Goal: Communication & Community: Answer question/provide support

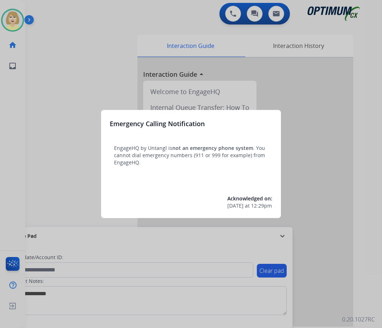
click at [60, 85] on div at bounding box center [191, 164] width 382 height 328
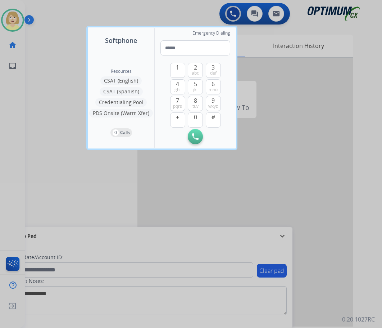
click at [45, 90] on div at bounding box center [191, 164] width 382 height 328
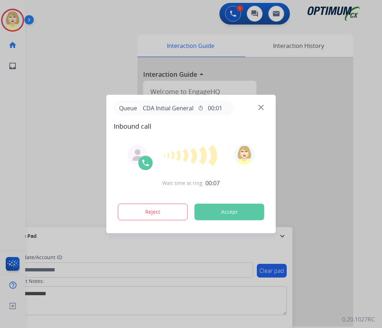
click at [60, 52] on div at bounding box center [191, 164] width 382 height 328
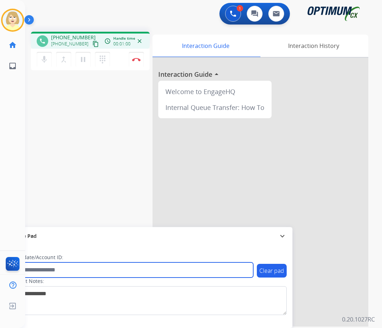
click at [47, 270] on input "text" at bounding box center [131, 269] width 244 height 15
paste input "*******"
type input "*******"
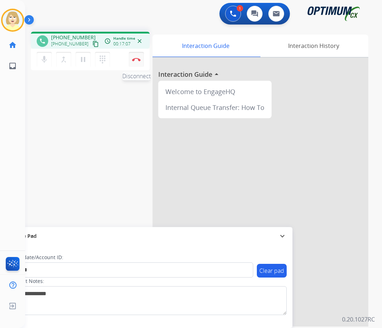
click at [137, 58] on img at bounding box center [136, 60] width 9 height 4
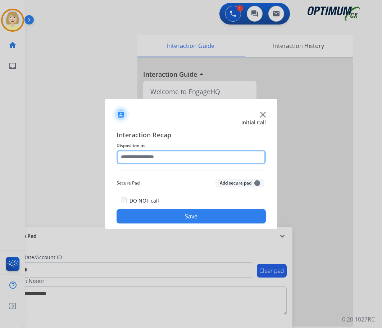
click at [154, 156] on input "text" at bounding box center [191, 157] width 149 height 14
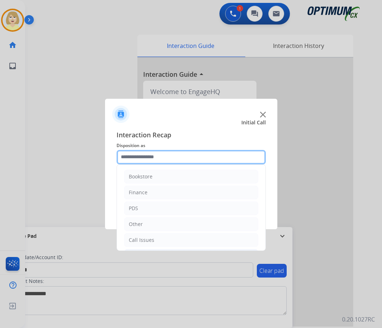
scroll to position [49, 0]
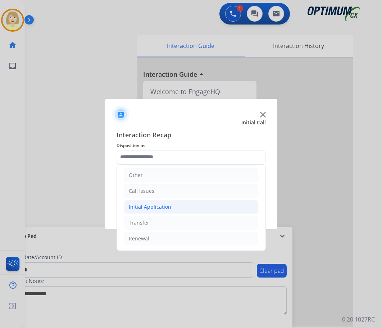
click at [156, 207] on div "Initial Application" at bounding box center [150, 206] width 42 height 7
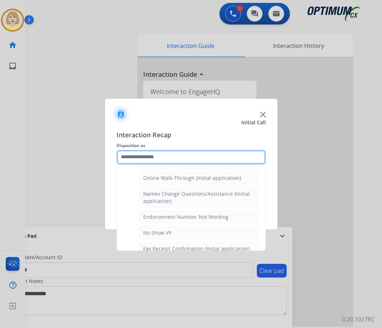
scroll to position [229, 0]
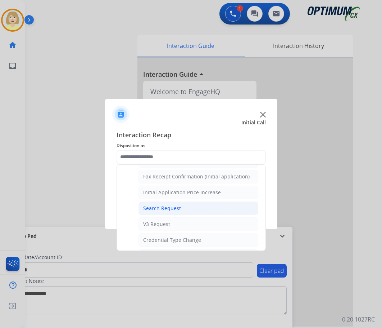
click at [167, 209] on div "Search Request" at bounding box center [162, 207] width 38 height 7
type input "**********"
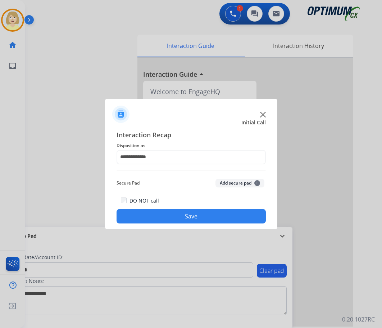
click at [244, 182] on button "Add secure pad +" at bounding box center [240, 183] width 49 height 9
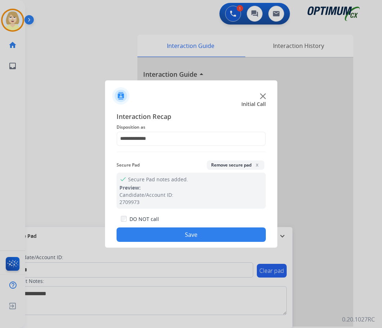
drag, startPoint x: 166, startPoint y: 236, endPoint x: 30, endPoint y: 131, distance: 172.4
click at [162, 233] on button "Save" at bounding box center [191, 234] width 149 height 14
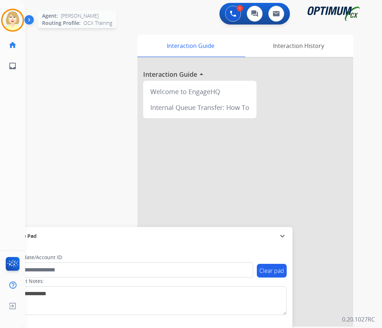
click at [13, 23] on img at bounding box center [13, 20] width 20 height 20
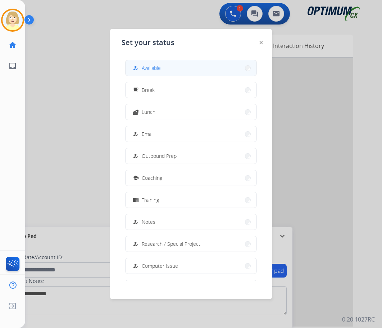
click at [153, 68] on span "Available" at bounding box center [151, 68] width 19 height 8
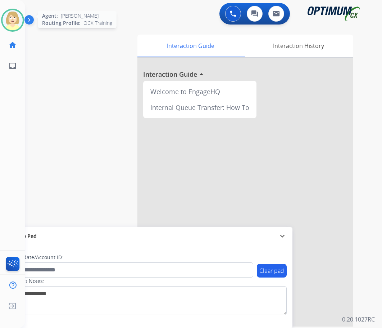
click at [13, 18] on img at bounding box center [13, 20] width 20 height 20
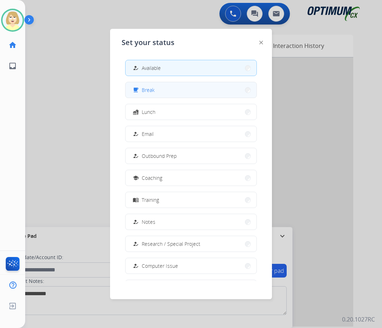
click at [153, 88] on span "Break" at bounding box center [148, 90] width 13 height 8
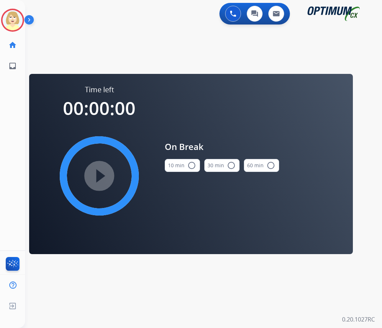
click at [193, 165] on mat-icon "radio_button_unchecked" at bounding box center [192, 165] width 9 height 9
click at [102, 176] on mat-icon "play_circle_filled" at bounding box center [99, 175] width 9 height 9
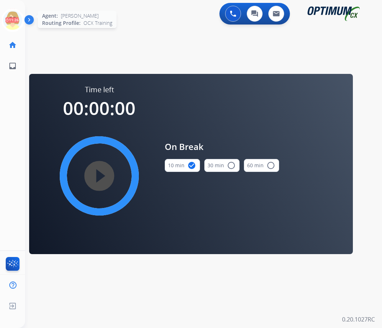
click at [12, 14] on icon at bounding box center [12, 20] width 23 height 23
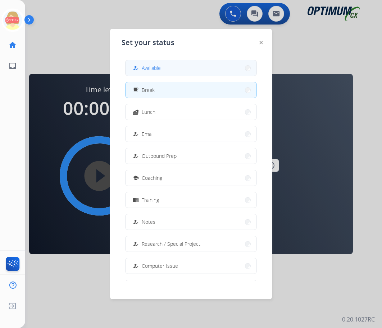
click at [168, 66] on button "how_to_reg Available" at bounding box center [191, 67] width 131 height 15
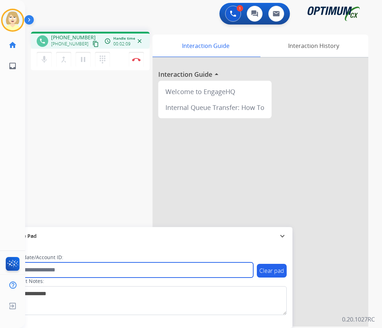
click at [44, 271] on input "text" at bounding box center [131, 269] width 244 height 15
paste input "*******"
type input "*******"
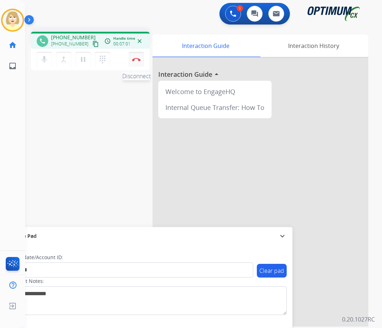
click at [136, 57] on button "Disconnect" at bounding box center [136, 59] width 15 height 15
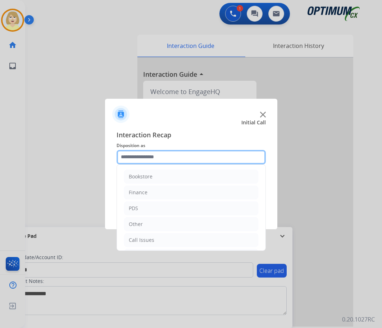
click at [138, 161] on input "text" at bounding box center [191, 157] width 149 height 14
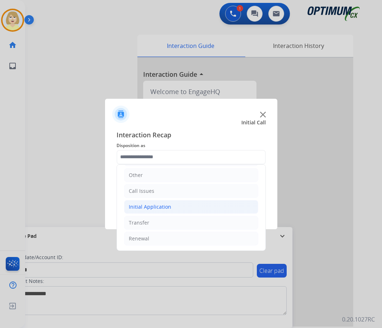
click at [155, 207] on div "Initial Application" at bounding box center [150, 206] width 42 height 7
click at [176, 221] on div "Credential Resend (Initial application)" at bounding box center [188, 222] width 91 height 7
type input "**********"
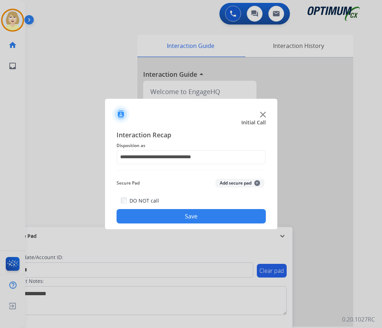
click at [225, 182] on button "Add secure pad +" at bounding box center [240, 183] width 49 height 9
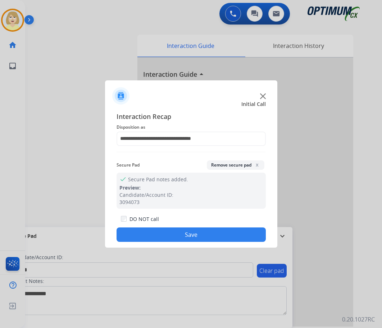
click at [157, 232] on button "Save" at bounding box center [191, 234] width 149 height 14
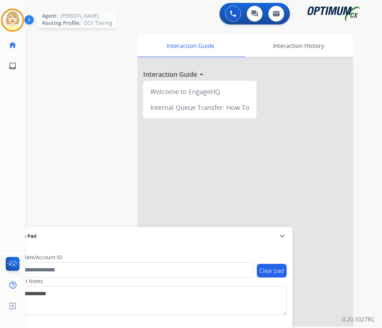
click at [13, 17] on img at bounding box center [13, 20] width 20 height 20
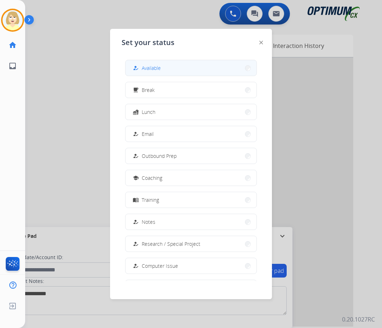
click at [157, 67] on span "Available" at bounding box center [151, 68] width 19 height 8
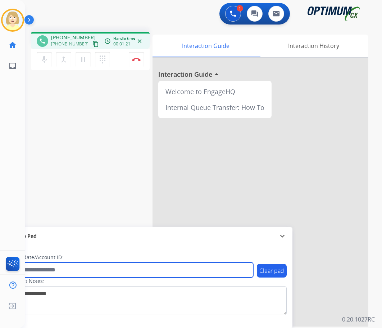
click at [44, 270] on input "text" at bounding box center [131, 269] width 244 height 15
paste input "*******"
type input "*******"
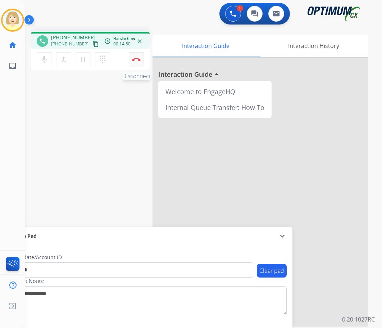
click at [137, 59] on img at bounding box center [136, 60] width 9 height 4
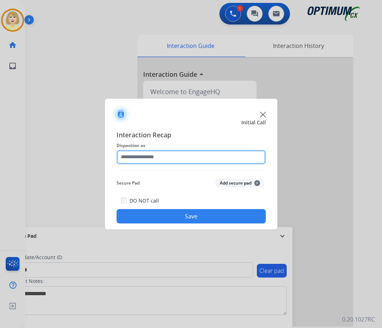
click at [164, 159] on input "text" at bounding box center [191, 157] width 149 height 14
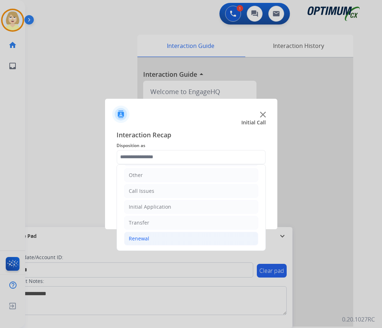
click at [143, 239] on div "Renewal" at bounding box center [139, 238] width 21 height 7
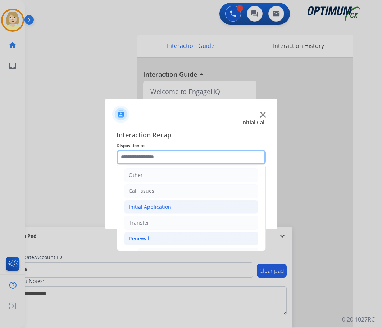
scroll to position [157, 0]
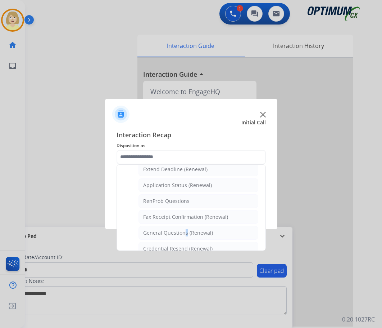
click at [182, 230] on div "General Questions (Renewal)" at bounding box center [178, 232] width 70 height 7
type input "**********"
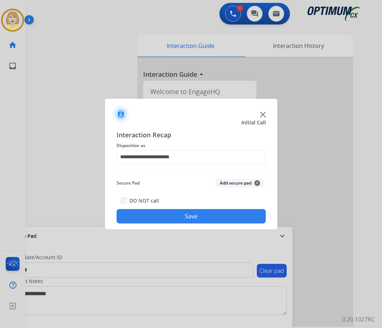
click at [223, 181] on button "Add secure pad +" at bounding box center [240, 183] width 49 height 9
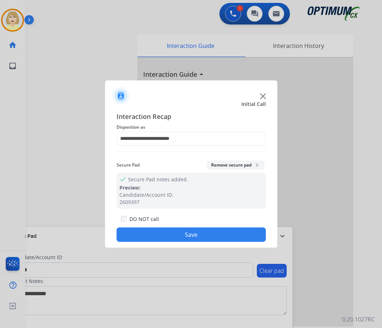
click at [169, 233] on button "Save" at bounding box center [191, 234] width 149 height 14
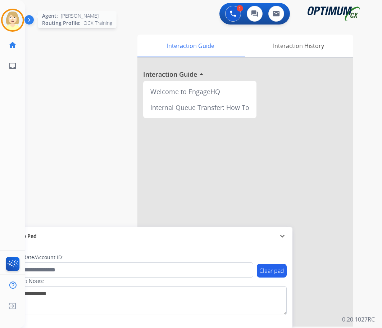
click at [11, 15] on img at bounding box center [13, 20] width 20 height 20
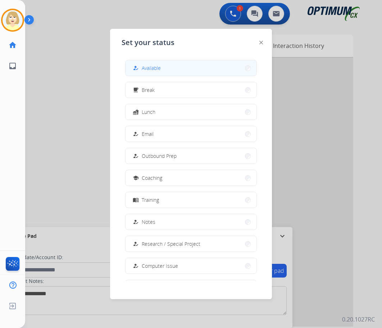
click at [153, 69] on span "Available" at bounding box center [151, 68] width 19 height 8
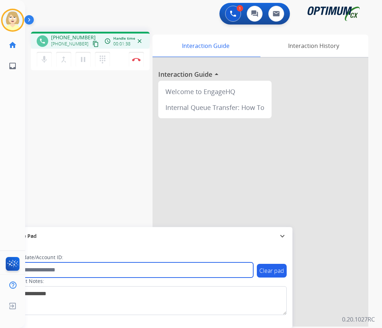
click at [60, 270] on input "text" at bounding box center [131, 269] width 244 height 15
paste input "*******"
type input "*******"
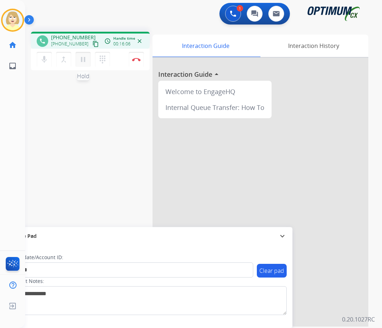
click at [82, 60] on mat-icon "pause" at bounding box center [83, 59] width 9 height 9
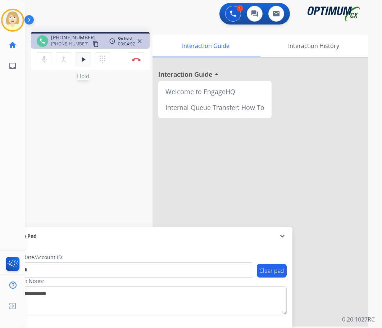
click at [82, 58] on mat-icon "play_arrow" at bounding box center [83, 59] width 9 height 9
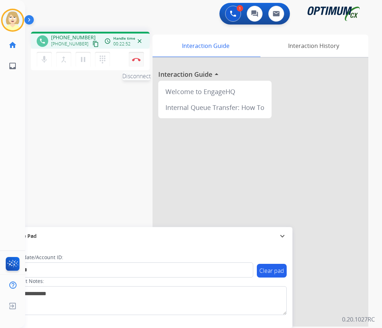
click at [134, 57] on button "Disconnect" at bounding box center [136, 59] width 15 height 15
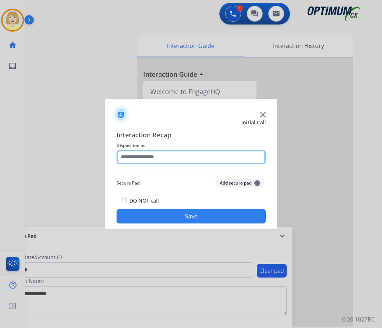
click at [145, 158] on input "text" at bounding box center [191, 157] width 149 height 14
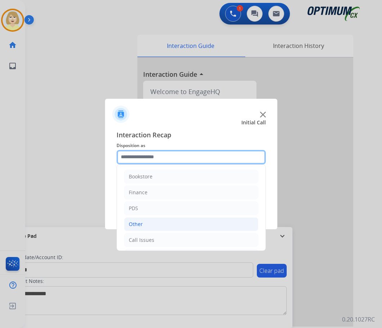
scroll to position [49, 0]
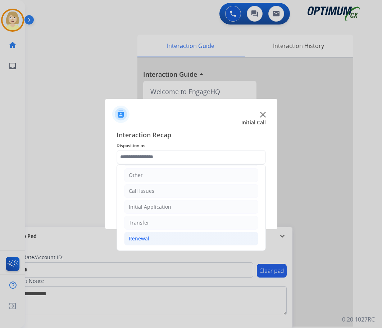
click at [144, 237] on div "Renewal" at bounding box center [139, 238] width 21 height 7
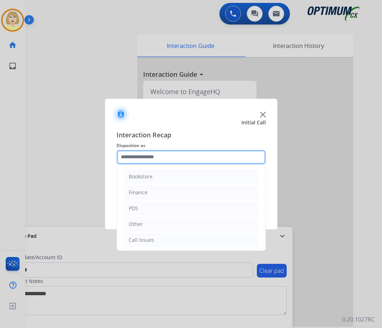
click at [128, 158] on input "text" at bounding box center [191, 157] width 149 height 14
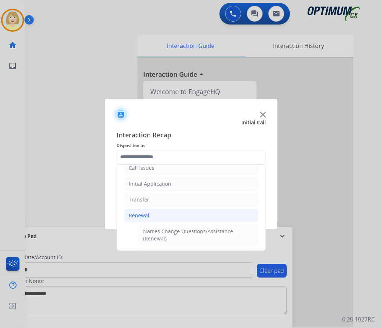
click at [136, 215] on div "Renewal" at bounding box center [139, 215] width 21 height 7
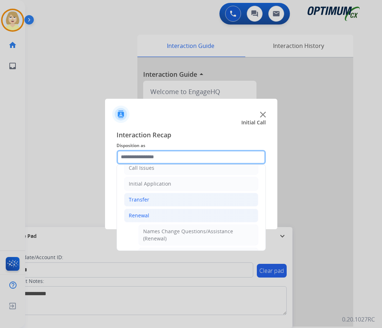
scroll to position [49, 0]
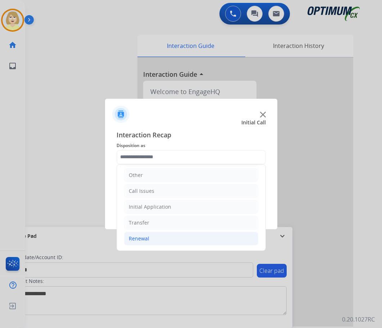
click at [132, 239] on div "Renewal" at bounding box center [139, 238] width 21 height 7
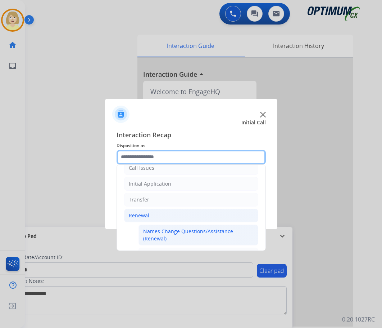
scroll to position [180, 0]
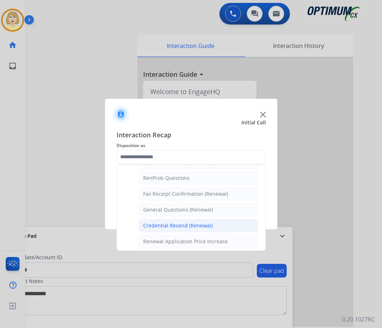
click at [174, 226] on div "Credential Resend (Renewal)" at bounding box center [177, 225] width 69 height 7
type input "**********"
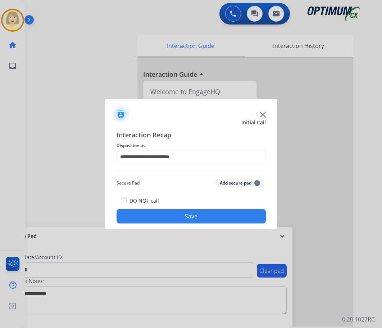
click at [227, 182] on button "Add secure pad +" at bounding box center [240, 183] width 49 height 9
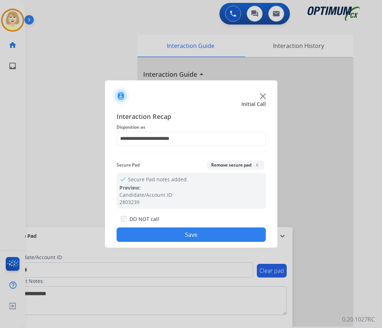
drag, startPoint x: 150, startPoint y: 235, endPoint x: 94, endPoint y: 134, distance: 115.4
click at [150, 234] on button "Save" at bounding box center [191, 234] width 149 height 14
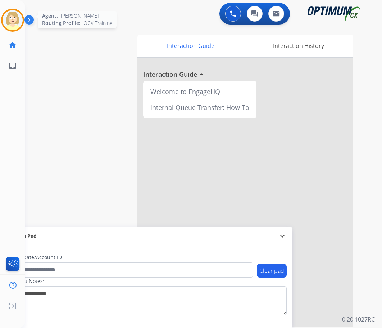
click at [14, 17] on img at bounding box center [13, 20] width 20 height 20
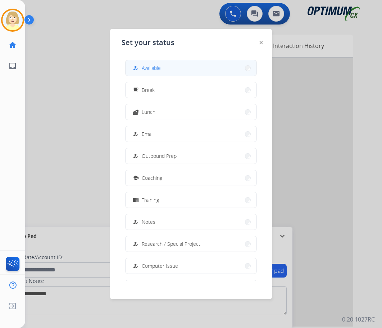
click at [148, 66] on span "Available" at bounding box center [151, 68] width 19 height 8
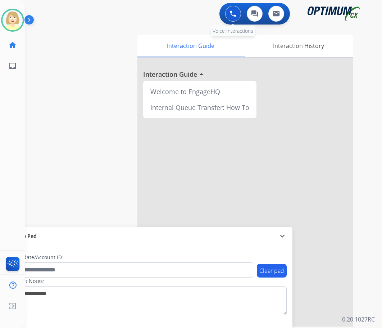
click at [232, 11] on img at bounding box center [233, 13] width 6 height 6
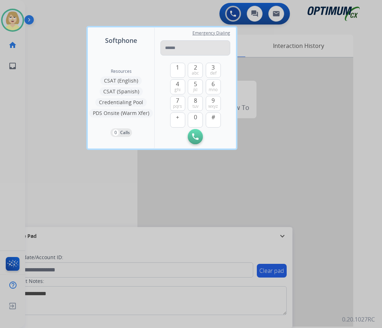
click at [171, 47] on input "tel" at bounding box center [196, 47] width 70 height 15
type input "**********"
click at [196, 135] on img at bounding box center [195, 136] width 6 height 6
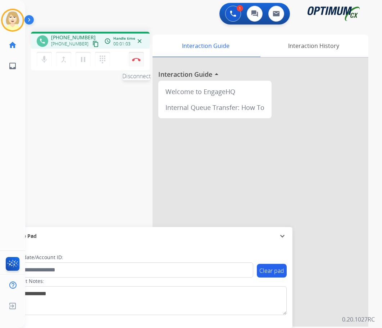
click at [136, 60] on img at bounding box center [136, 60] width 9 height 4
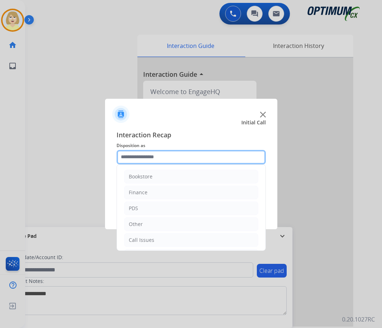
click at [137, 156] on input "text" at bounding box center [191, 157] width 149 height 14
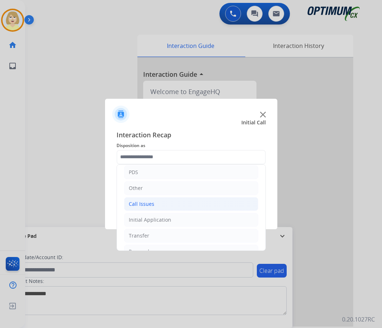
click at [143, 203] on div "Call Issues" at bounding box center [142, 203] width 26 height 7
click at [151, 218] on div "Voicemail" at bounding box center [154, 219] width 23 height 7
type input "*********"
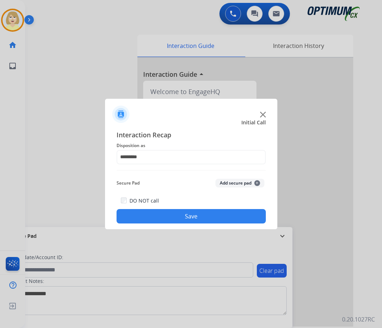
click at [234, 181] on button "Add secure pad +" at bounding box center [240, 183] width 49 height 9
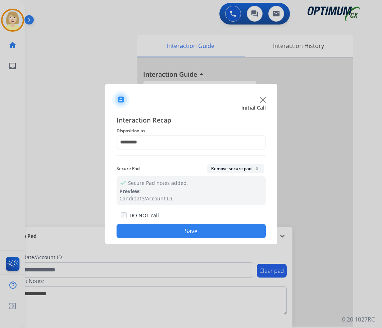
click at [174, 231] on button "Save" at bounding box center [191, 230] width 149 height 14
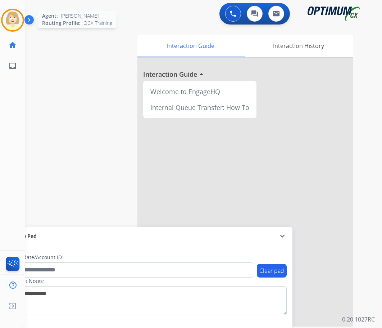
click at [10, 21] on img at bounding box center [13, 20] width 20 height 20
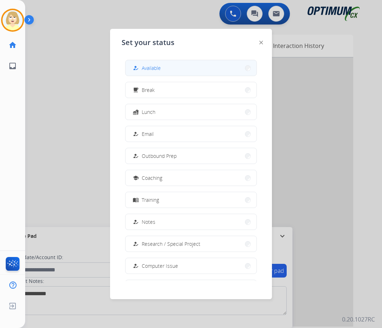
click at [157, 67] on span "Available" at bounding box center [151, 68] width 19 height 8
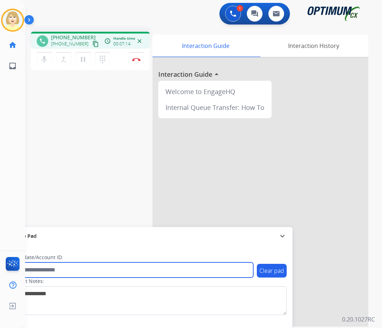
click at [43, 270] on input "text" at bounding box center [131, 269] width 244 height 15
paste input "*********"
type input "*********"
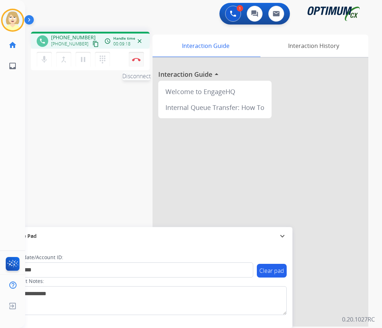
click at [137, 56] on button "Disconnect" at bounding box center [136, 59] width 15 height 15
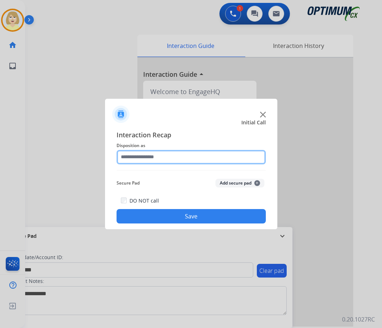
click at [135, 159] on input "text" at bounding box center [191, 157] width 149 height 14
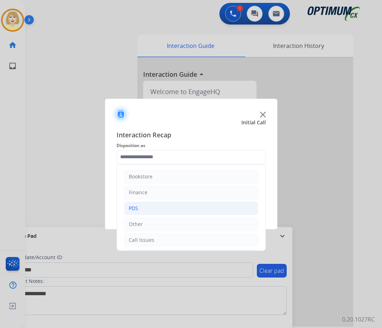
click at [136, 208] on div "PDS" at bounding box center [133, 207] width 9 height 7
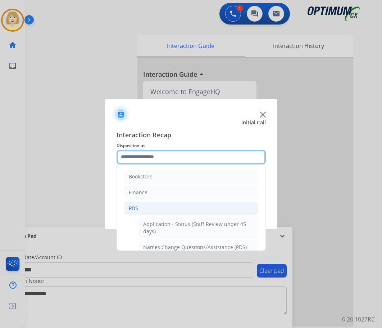
scroll to position [72, 0]
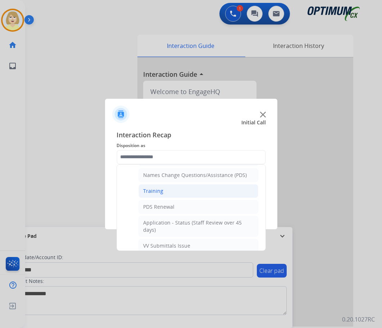
click at [155, 191] on div "Training" at bounding box center [153, 190] width 20 height 7
type input "********"
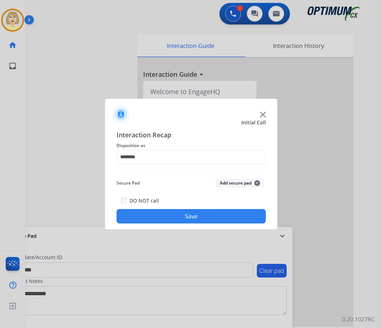
click at [234, 184] on button "Add secure pad +" at bounding box center [240, 183] width 49 height 9
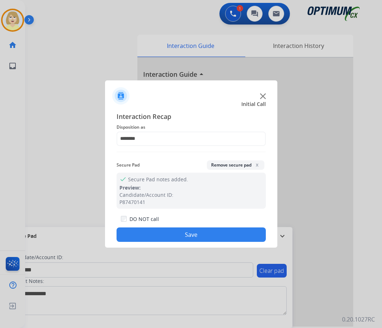
drag, startPoint x: 179, startPoint y: 238, endPoint x: 134, endPoint y: 158, distance: 91.7
click at [179, 236] on button "Save" at bounding box center [191, 234] width 149 height 14
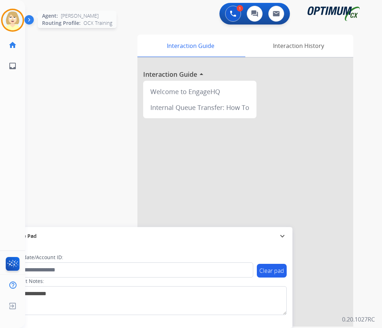
click at [14, 18] on img at bounding box center [13, 20] width 20 height 20
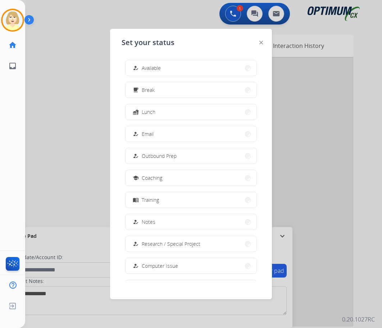
drag, startPoint x: 148, startPoint y: 66, endPoint x: 141, endPoint y: 69, distance: 7.4
click at [147, 66] on span "Available" at bounding box center [151, 68] width 19 height 8
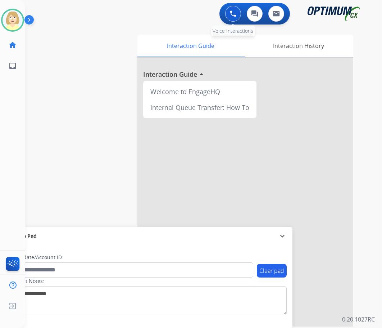
click at [222, 12] on div "0 Voice Interactions" at bounding box center [233, 14] width 22 height 16
click at [232, 12] on img at bounding box center [233, 13] width 6 height 6
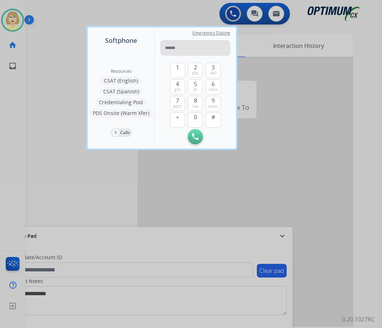
click at [177, 46] on input "tel" at bounding box center [196, 47] width 70 height 15
type input "**********"
click at [195, 136] on img at bounding box center [195, 136] width 6 height 6
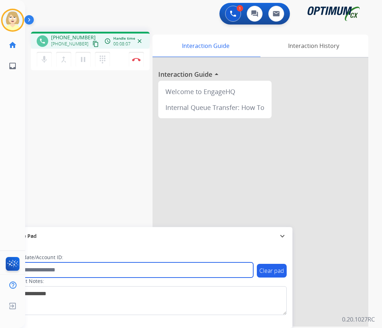
click at [39, 264] on input "text" at bounding box center [131, 269] width 244 height 15
paste input "*******"
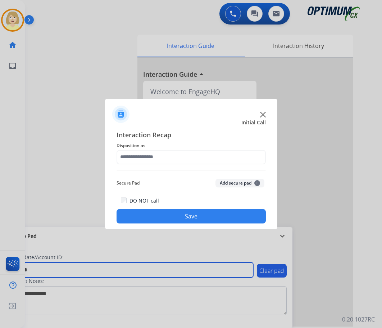
type input "*******"
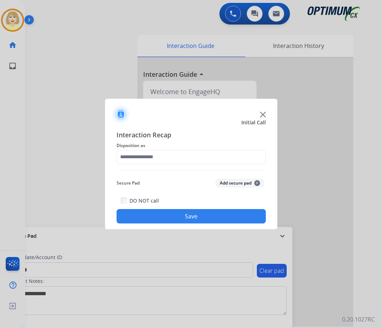
click at [134, 58] on div at bounding box center [191, 164] width 382 height 328
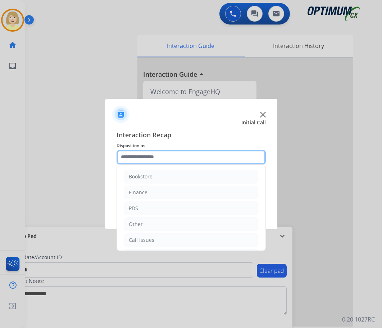
click at [142, 155] on input "text" at bounding box center [191, 157] width 149 height 14
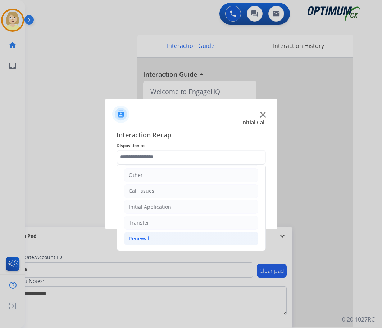
click at [148, 236] on div "Renewal" at bounding box center [139, 238] width 21 height 7
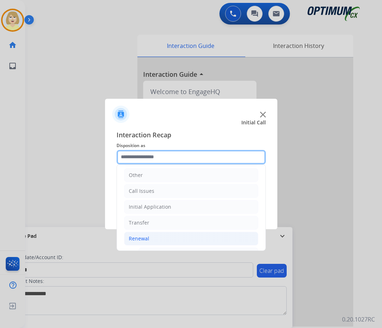
scroll to position [193, 0]
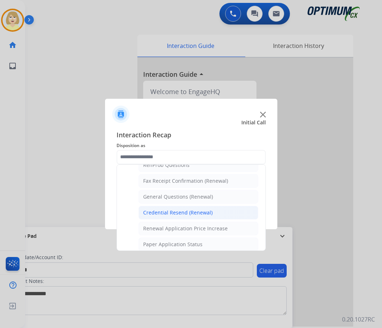
click at [174, 213] on div "Credential Resend (Renewal)" at bounding box center [177, 212] width 69 height 7
type input "**********"
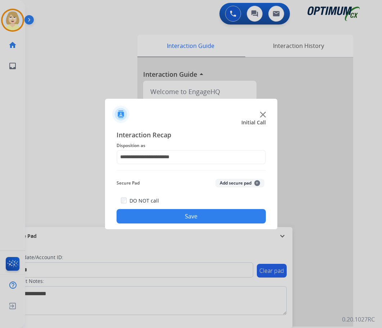
click at [225, 182] on button "Add secure pad +" at bounding box center [240, 183] width 49 height 9
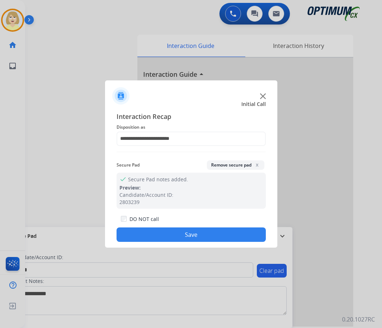
drag, startPoint x: 185, startPoint y: 235, endPoint x: 116, endPoint y: 181, distance: 87.0
click at [185, 234] on button "Save" at bounding box center [191, 234] width 149 height 14
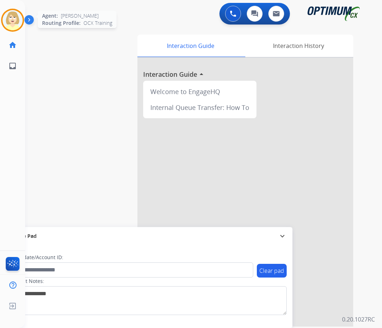
click at [12, 19] on img at bounding box center [13, 20] width 20 height 20
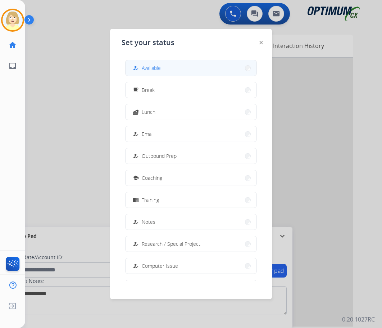
click at [149, 66] on span "Available" at bounding box center [151, 68] width 19 height 8
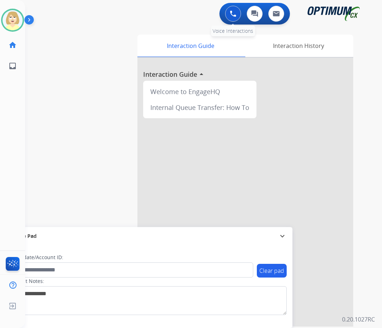
click at [231, 13] on img at bounding box center [233, 13] width 6 height 6
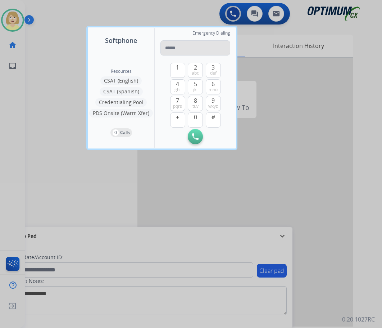
click at [172, 46] on input "tel" at bounding box center [196, 47] width 70 height 15
type input "**********"
click at [193, 132] on button "Initiate Call" at bounding box center [195, 136] width 15 height 15
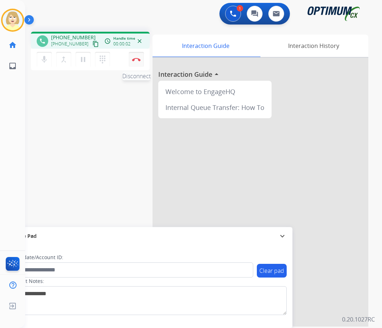
click at [134, 56] on button "Disconnect" at bounding box center [136, 59] width 15 height 15
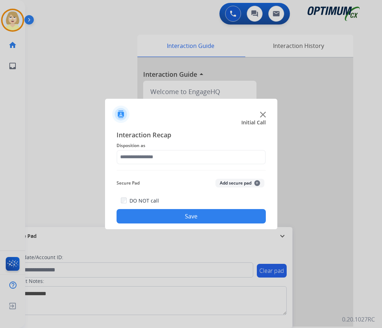
click at [188, 215] on button "Save" at bounding box center [191, 216] width 149 height 14
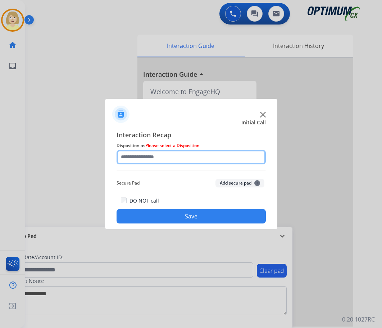
click at [142, 155] on input "text" at bounding box center [191, 157] width 149 height 14
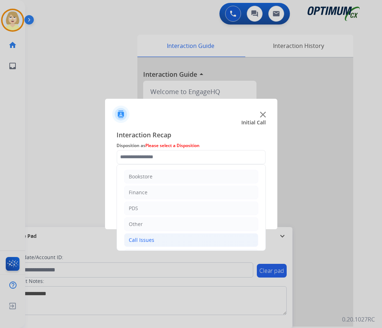
click at [142, 239] on div "Call Issues" at bounding box center [142, 239] width 26 height 7
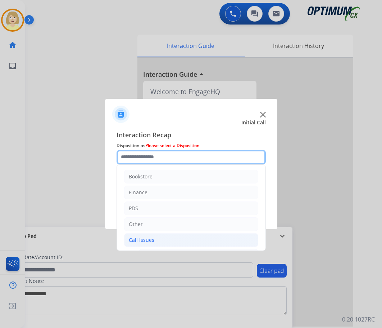
scroll to position [36, 0]
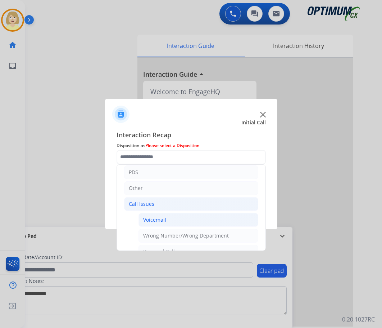
click at [157, 221] on div "Voicemail" at bounding box center [154, 219] width 23 height 7
type input "*********"
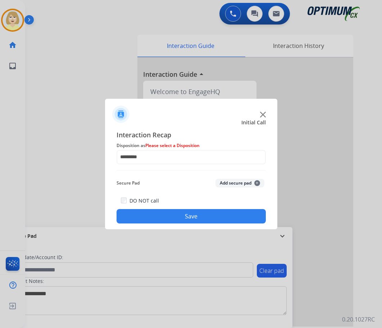
click at [179, 216] on button "Save" at bounding box center [191, 216] width 149 height 14
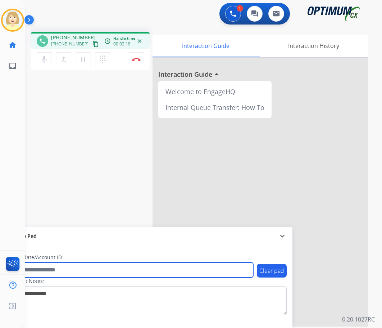
click at [38, 269] on input "text" at bounding box center [131, 269] width 244 height 15
paste input "*******"
type input "*******"
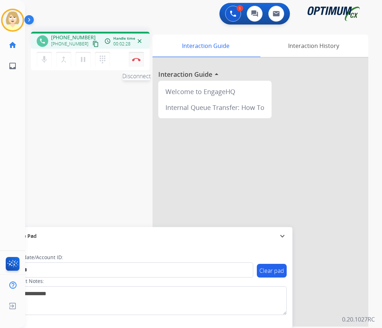
click at [136, 58] on img at bounding box center [136, 60] width 9 height 4
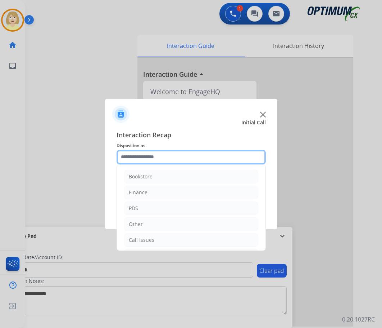
click at [168, 159] on input "text" at bounding box center [191, 157] width 149 height 14
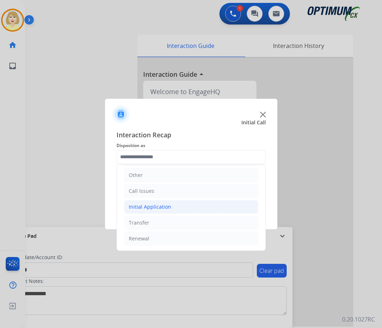
click at [158, 206] on div "Initial Application" at bounding box center [150, 206] width 42 height 7
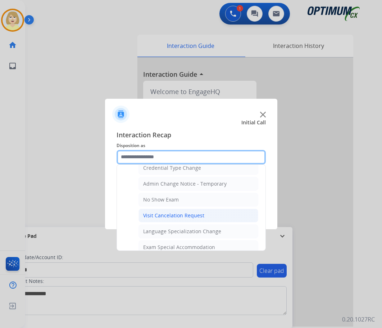
scroll to position [373, 0]
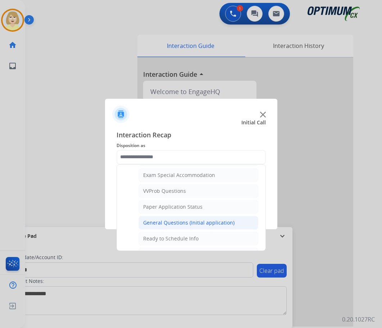
click at [184, 222] on div "General Questions (Initial application)" at bounding box center [188, 222] width 91 height 7
type input "**********"
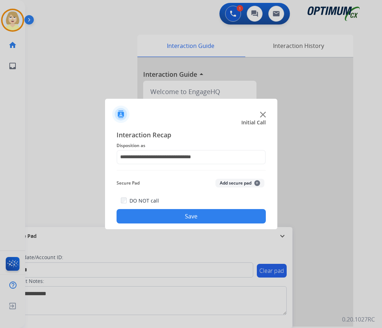
click at [236, 180] on button "Add secure pad +" at bounding box center [240, 183] width 49 height 9
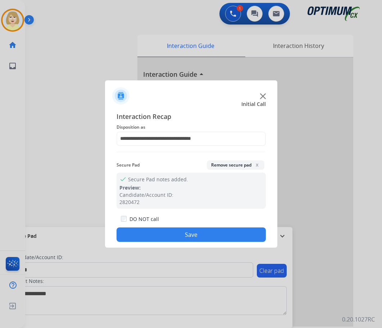
click at [165, 231] on button "Save" at bounding box center [191, 234] width 149 height 14
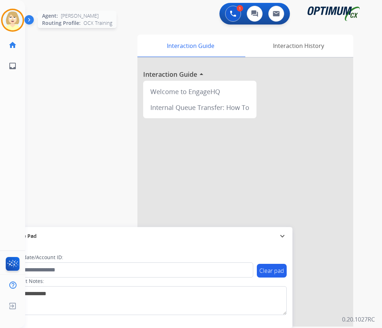
click at [11, 18] on img at bounding box center [13, 20] width 20 height 20
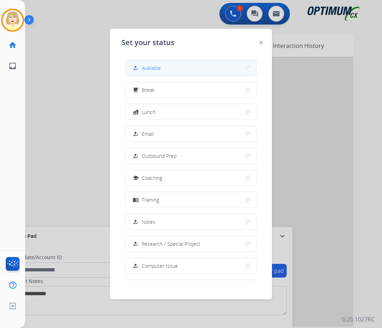
click at [153, 68] on span "Available" at bounding box center [151, 68] width 19 height 8
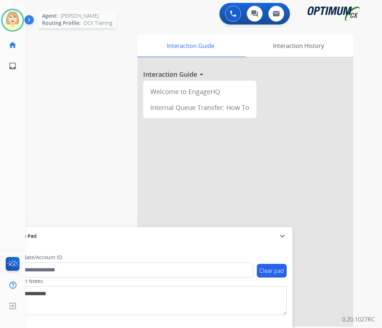
click at [12, 18] on img at bounding box center [13, 20] width 20 height 20
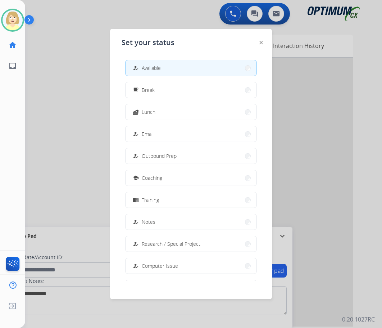
drag, startPoint x: 151, startPoint y: 112, endPoint x: 148, endPoint y: 106, distance: 6.8
click at [151, 112] on span "Lunch" at bounding box center [149, 112] width 14 height 8
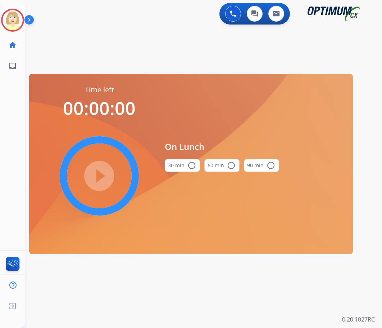
click at [191, 164] on mat-icon "radio_button_unchecked" at bounding box center [192, 165] width 9 height 9
click at [104, 174] on mat-icon "play_circle_filled" at bounding box center [99, 175] width 9 height 9
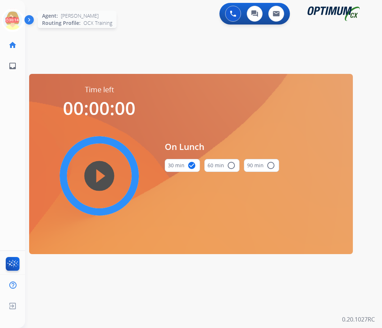
click at [11, 21] on icon at bounding box center [12, 20] width 23 height 23
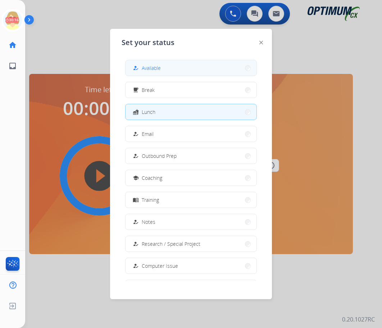
click at [160, 67] on span "Available" at bounding box center [151, 68] width 19 height 8
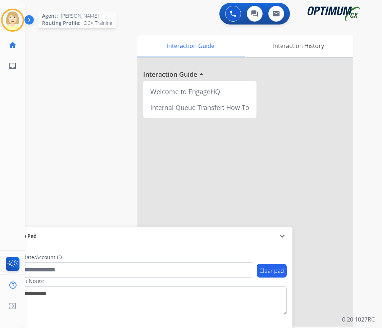
click at [16, 14] on img at bounding box center [13, 20] width 20 height 20
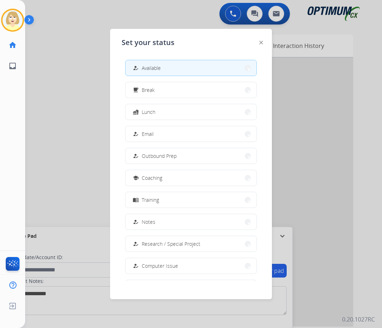
click at [142, 66] on div "how_to_reg Available" at bounding box center [146, 68] width 30 height 9
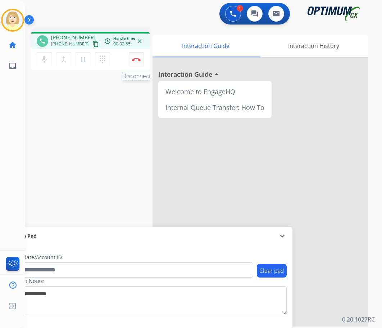
click at [137, 59] on img at bounding box center [136, 60] width 9 height 4
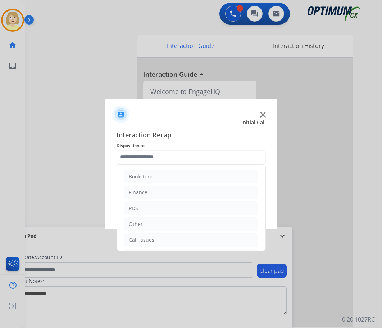
click at [152, 158] on input "text" at bounding box center [191, 157] width 149 height 14
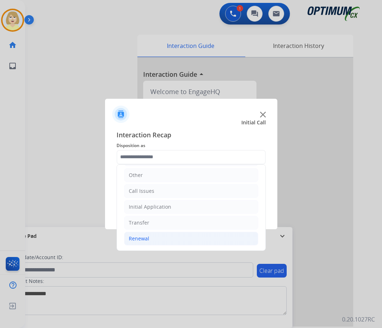
click at [141, 238] on div "Renewal" at bounding box center [139, 238] width 21 height 7
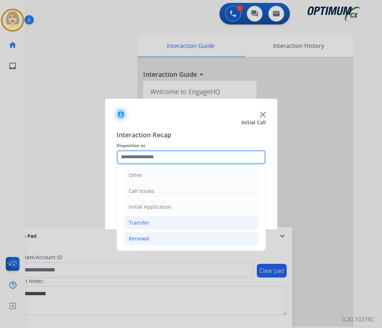
scroll to position [157, 0]
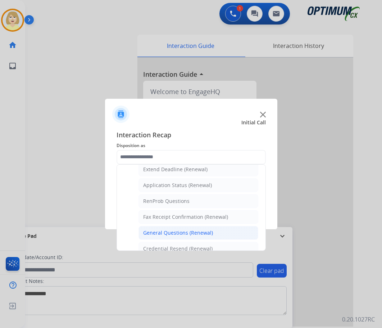
click at [185, 232] on div "General Questions (Renewal)" at bounding box center [178, 232] width 70 height 7
type input "**********"
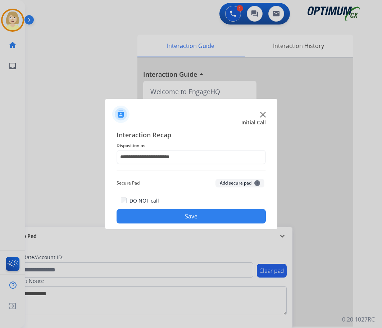
click at [229, 182] on button "Add secure pad +" at bounding box center [240, 183] width 49 height 9
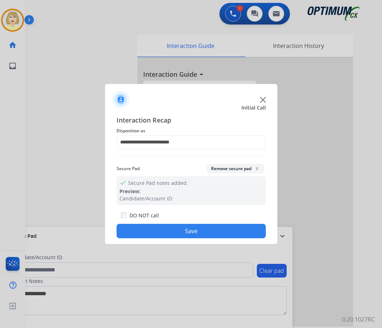
drag, startPoint x: 202, startPoint y: 230, endPoint x: 167, endPoint y: 210, distance: 40.3
click at [201, 230] on button "Save" at bounding box center [191, 230] width 149 height 14
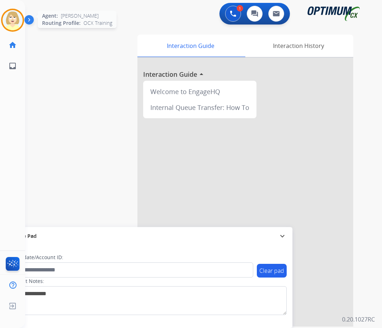
click at [15, 16] on img at bounding box center [13, 20] width 20 height 20
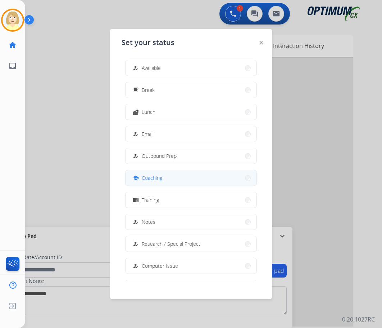
click at [155, 179] on span "Coaching" at bounding box center [152, 178] width 21 height 8
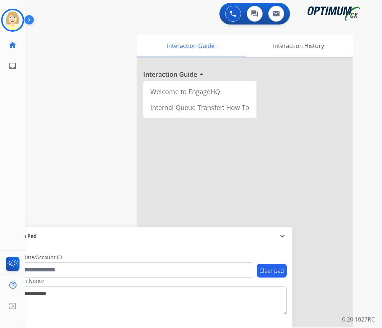
click at [80, 96] on div "swap_horiz Break voice bridge close_fullscreen Connect 3-Way Call merge_type Se…" at bounding box center [195, 176] width 340 height 300
